Goal: Transaction & Acquisition: Purchase product/service

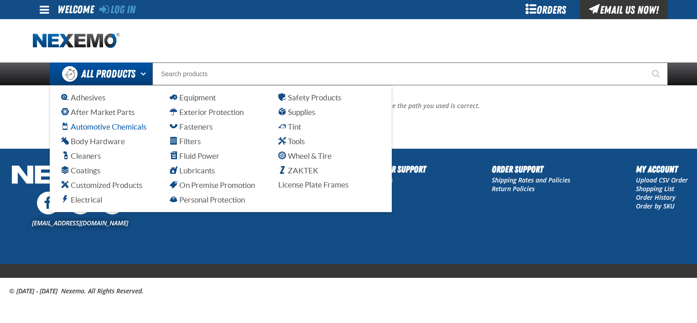
click at [100, 124] on span "Automotive Chemicals" at bounding box center [103, 126] width 85 height 9
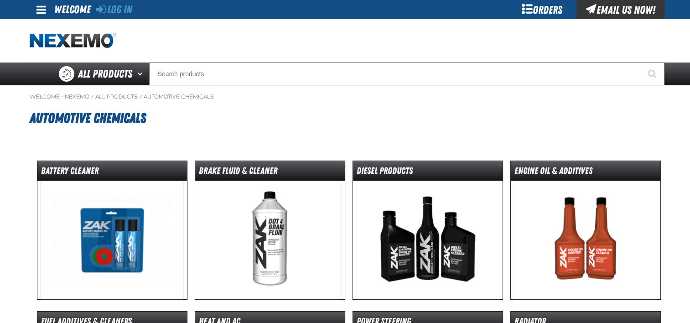
click at [584, 229] on img at bounding box center [586, 240] width 144 height 119
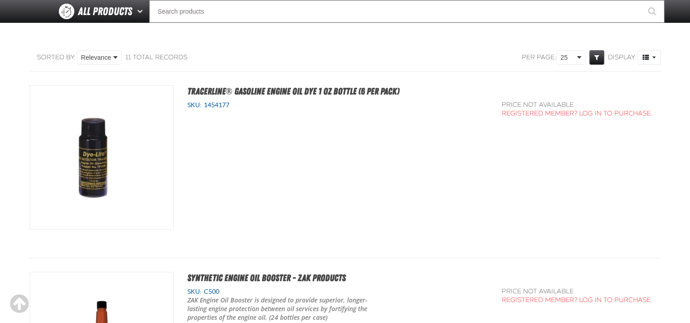
scroll to position [137, 0]
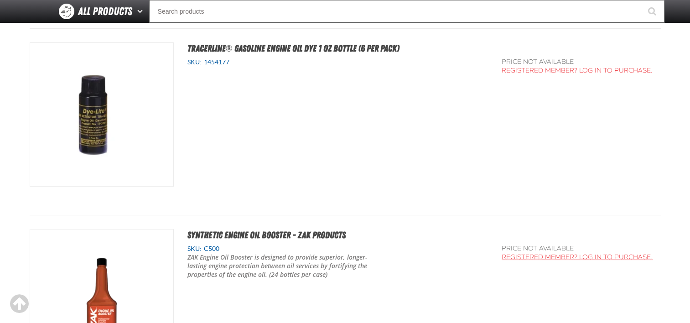
click at [540, 257] on link "Registered Member? Log In to purchase." at bounding box center [577, 257] width 151 height 8
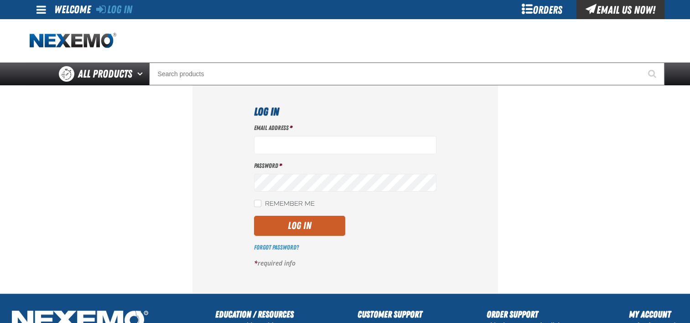
click at [617, 9] on div "Email Us Now!" at bounding box center [621, 9] width 88 height 19
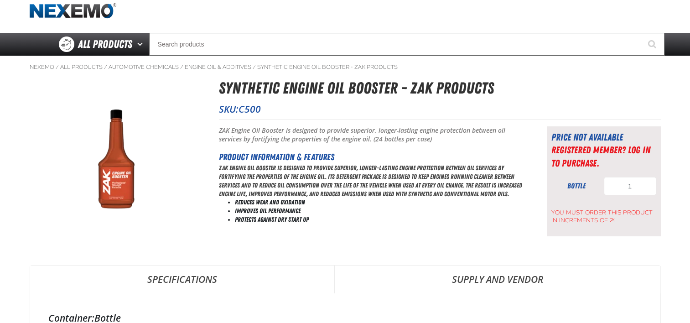
scroll to position [46, 0]
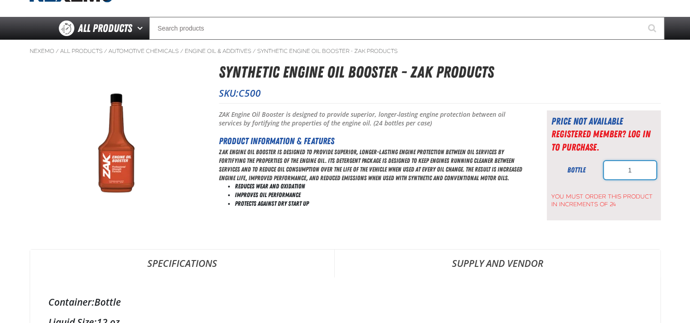
click at [636, 173] on input "1" at bounding box center [630, 170] width 52 height 18
drag, startPoint x: 636, startPoint y: 173, endPoint x: 620, endPoint y: 171, distance: 15.7
click at [620, 171] on input "1" at bounding box center [630, 170] width 52 height 18
type input "24"
click at [664, 191] on div "Nexemo / All Products / Automotive Chemicals / / 24" at bounding box center [345, 324] width 639 height 568
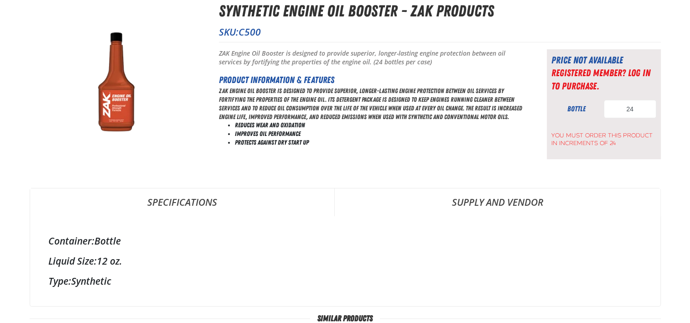
scroll to position [0, 0]
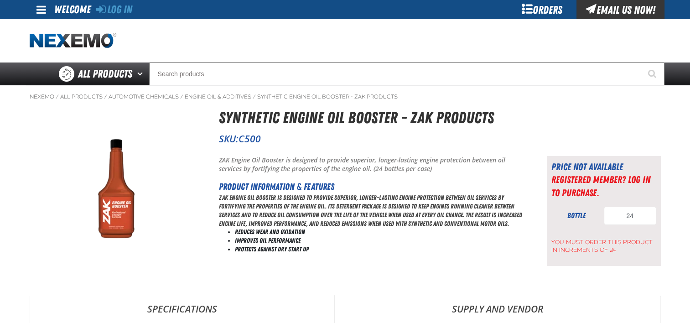
click at [539, 11] on div "Orders" at bounding box center [542, 9] width 68 height 19
